Goal: Information Seeking & Learning: Learn about a topic

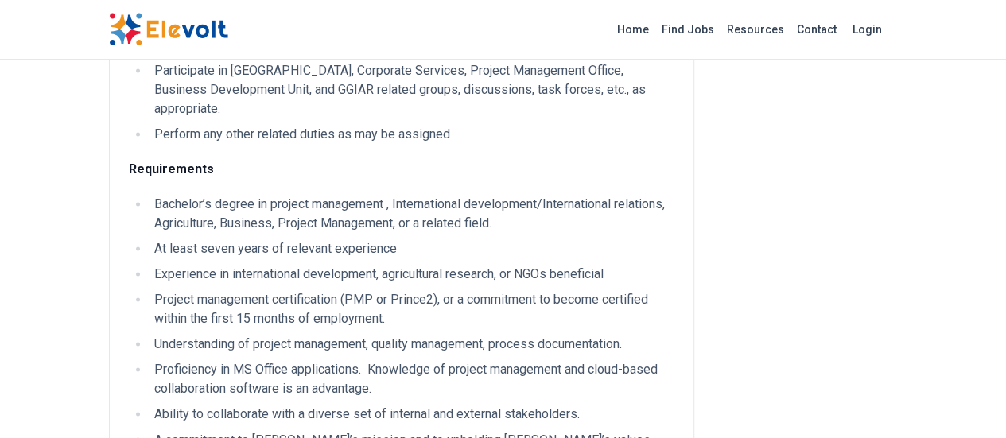
scroll to position [1082, 0]
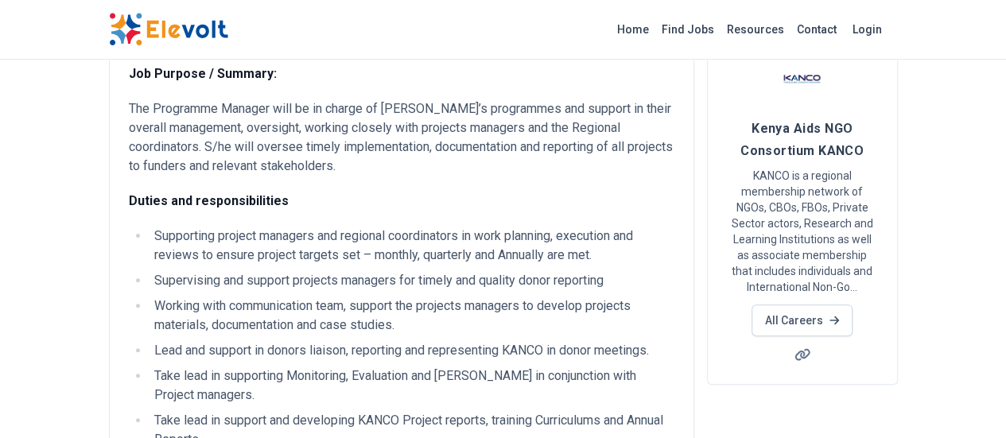
scroll to position [56, 0]
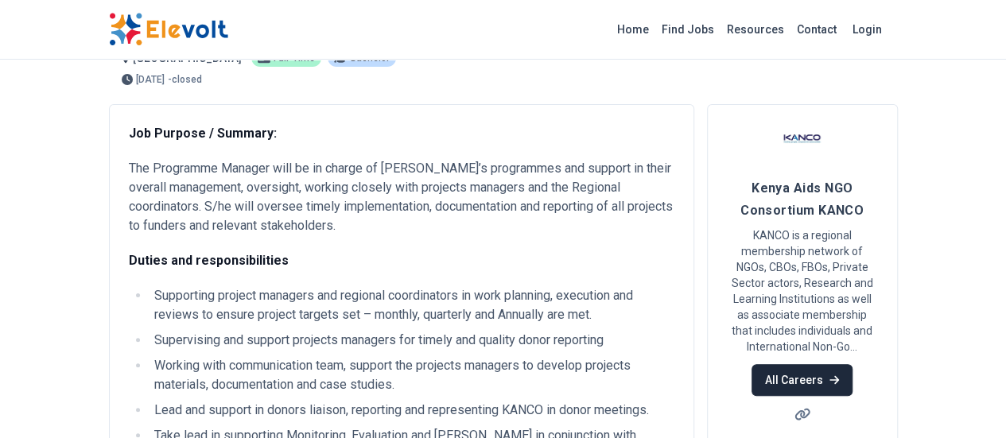
click at [853, 364] on link "All Careers" at bounding box center [802, 380] width 101 height 32
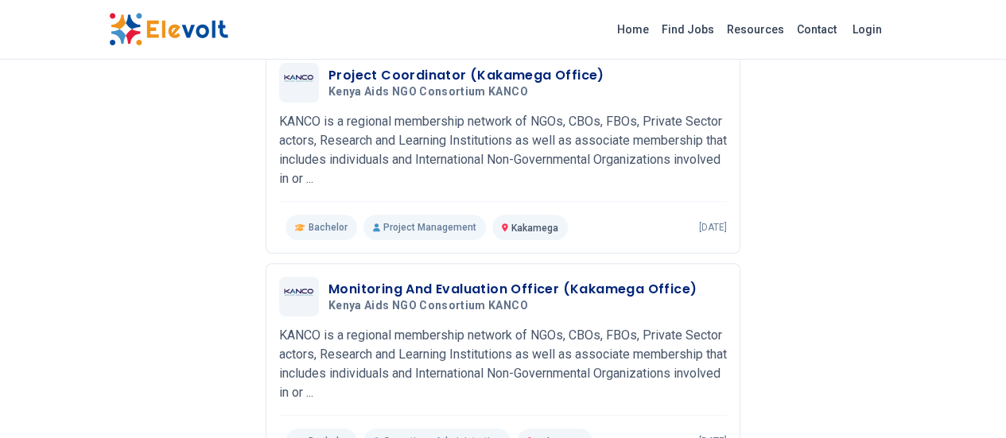
scroll to position [239, 0]
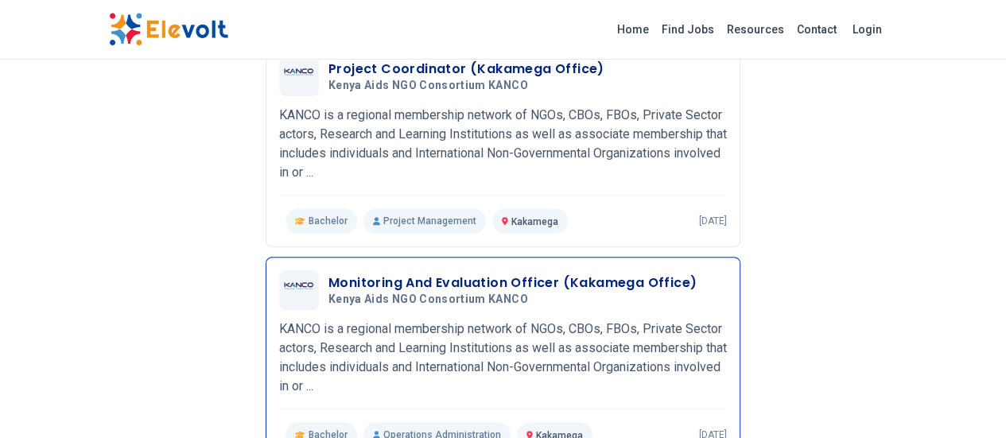
click at [509, 340] on div "Monitoring And Evaluation Officer (Kakamega Office) Kenya Aids NGO Consortium K…" at bounding box center [503, 358] width 448 height 177
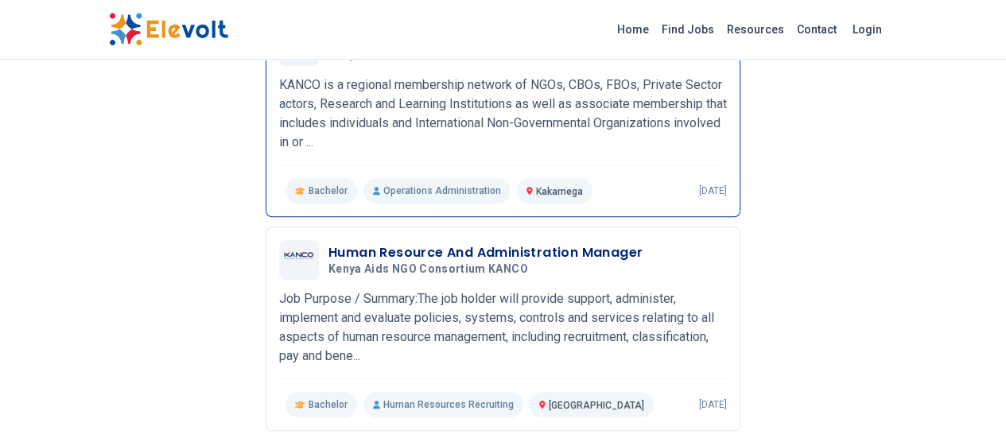
scroll to position [487, 0]
